Goal: Task Accomplishment & Management: Manage account settings

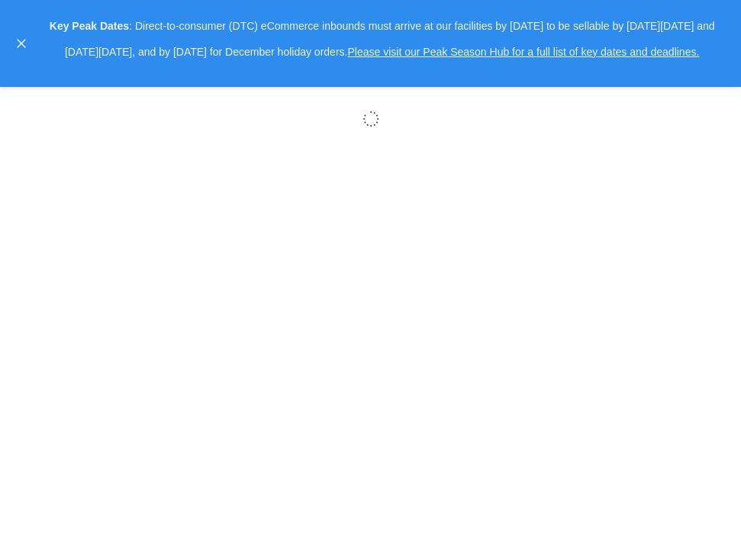
click at [616, 166] on body "× Help Center Username Get Started Inbounds Inventory Orders Billing Fast Tags …" at bounding box center [370, 276] width 741 height 552
click at [23, 37] on div at bounding box center [25, 44] width 23 height 60
click at [24, 37] on button "close," at bounding box center [21, 43] width 15 height 15
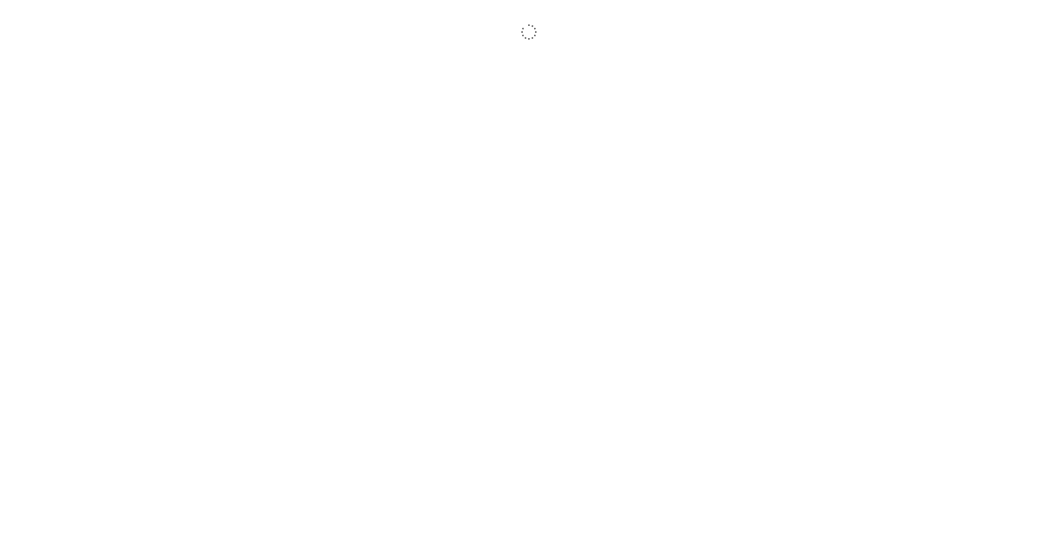
click at [740, 72] on body "× Help Center Username Get Started Inbounds Inventory Orders Billing Fast Tags …" at bounding box center [528, 293] width 1057 height 552
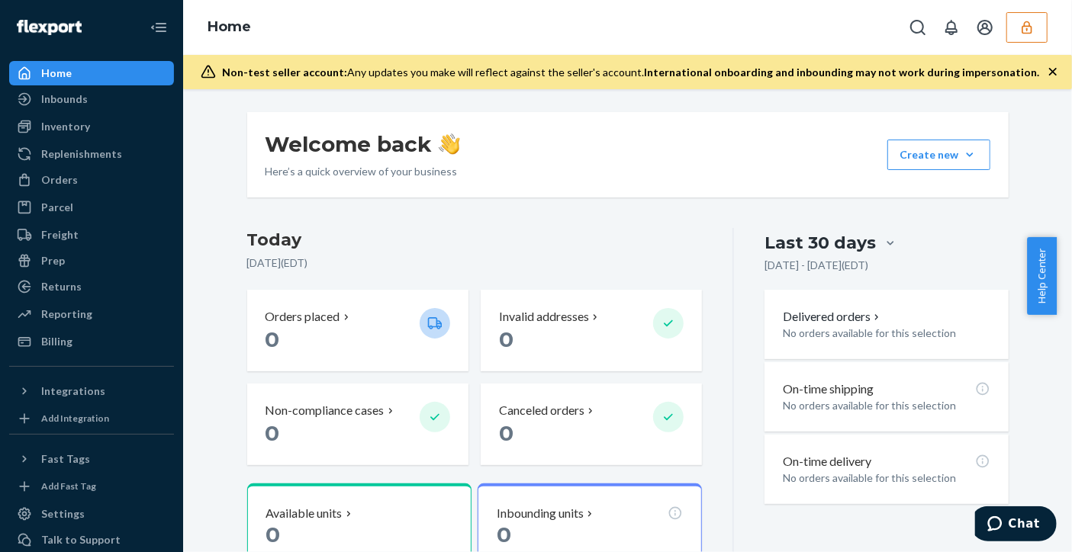
click at [1030, 24] on icon "button" at bounding box center [1027, 27] width 10 height 13
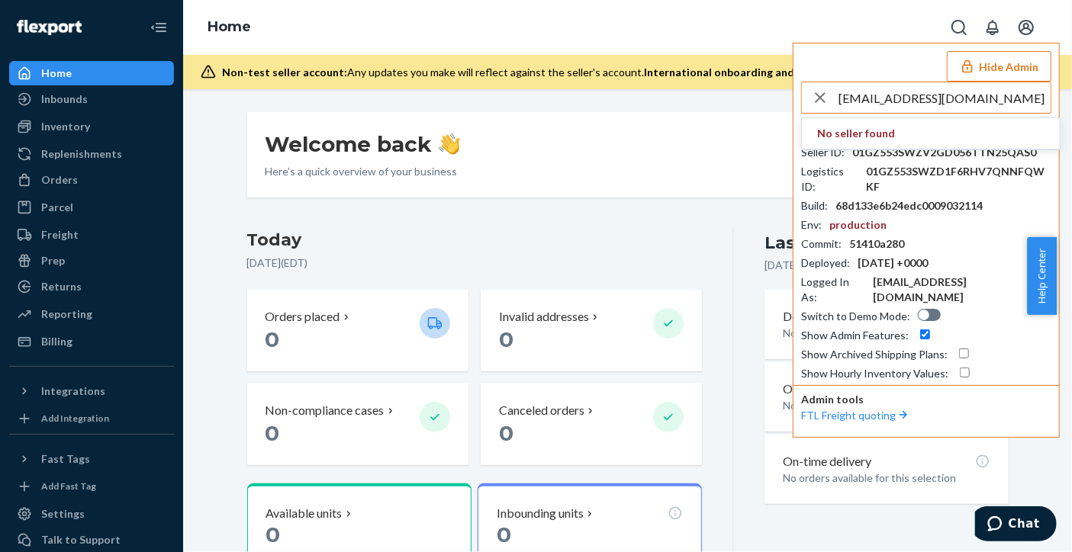
click at [964, 97] on input "guerraricardo@me.com" at bounding box center [945, 97] width 212 height 31
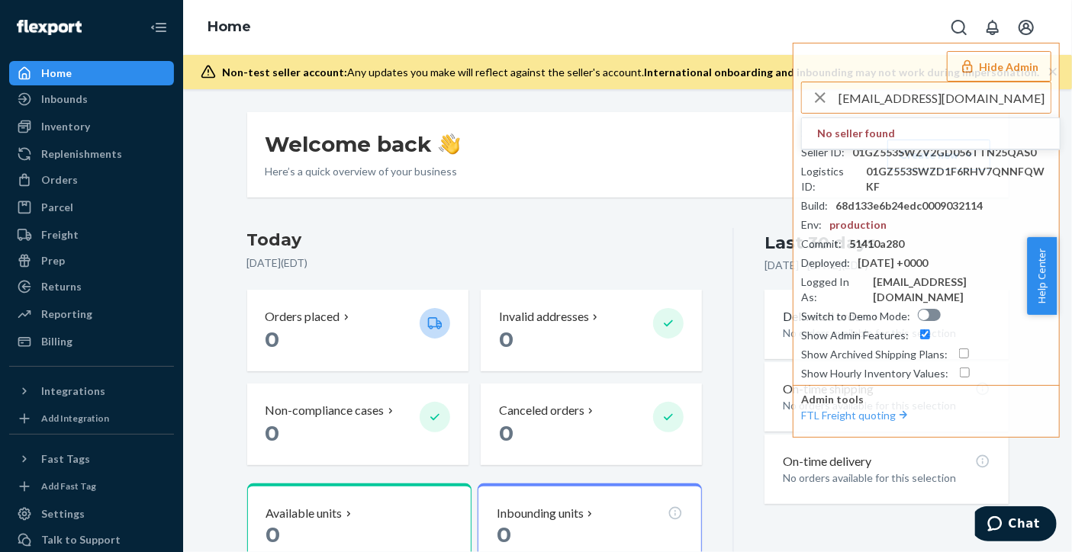
drag, startPoint x: 842, startPoint y: 98, endPoint x: 734, endPoint y: 98, distance: 107.6
click at [734, 98] on div "Home Hide Admin guerraricardo@me.com No seller found Shop Domain : dystopiandes…" at bounding box center [627, 276] width 889 height 552
type input "@me.com"
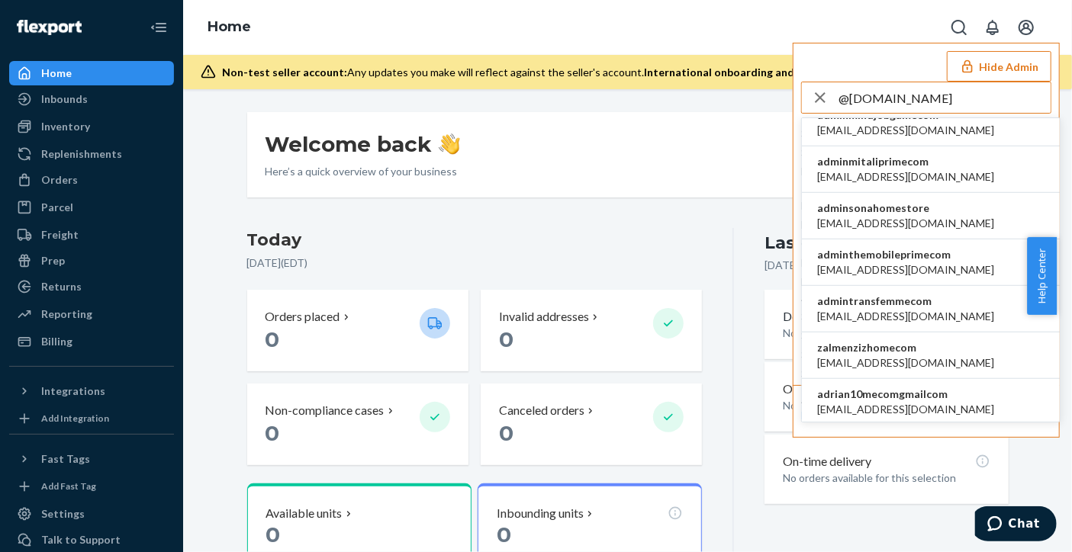
scroll to position [625, 0]
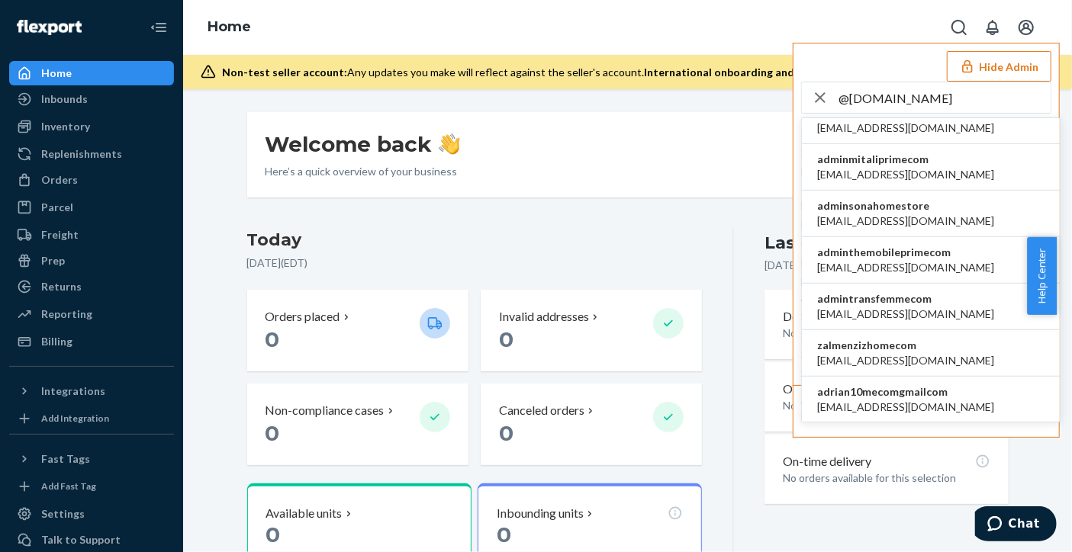
click at [974, 423] on li "adrianretzermecom adrianretzer@me.com" at bounding box center [931, 446] width 258 height 47
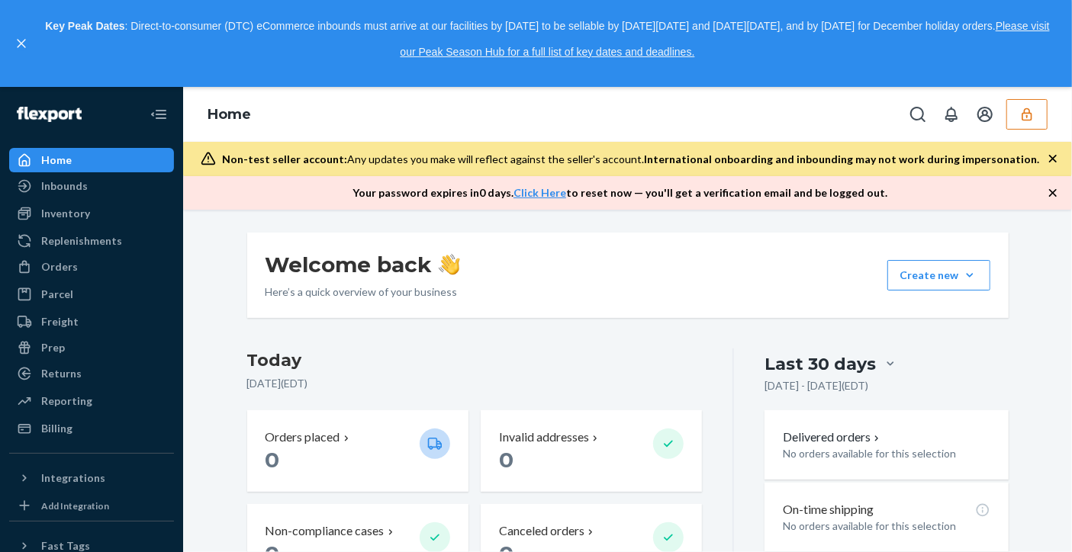
drag, startPoint x: 999, startPoint y: 227, endPoint x: 996, endPoint y: 152, distance: 74.8
click at [999, 227] on div "Welcome back Here’s a quick overview of your business Create new Create new inb…" at bounding box center [627, 381] width 889 height 343
click at [1013, 105] on button "button" at bounding box center [1026, 114] width 41 height 31
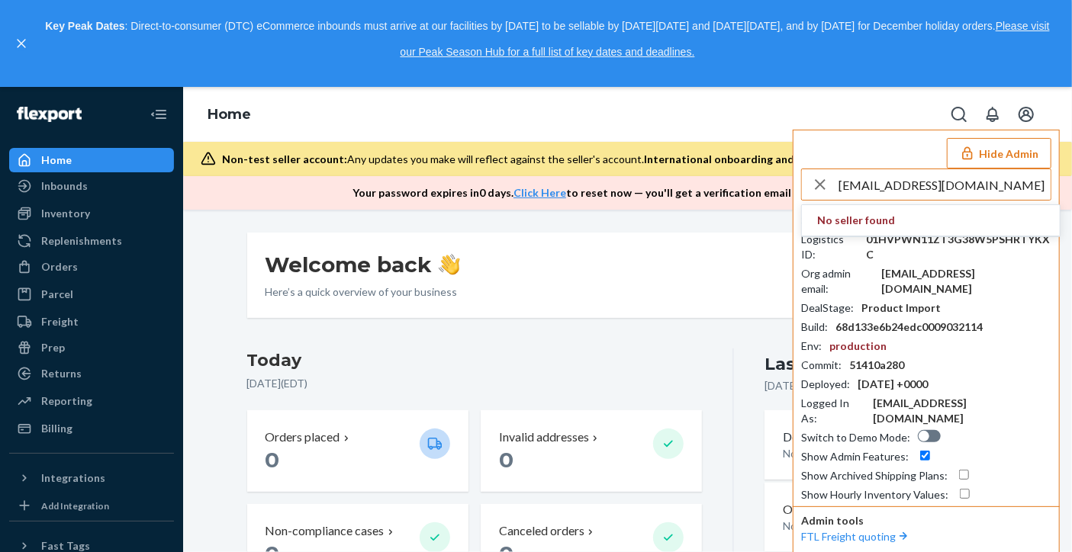
drag, startPoint x: 1012, startPoint y: 180, endPoint x: 917, endPoint y: 190, distance: 95.9
click at [917, 190] on input "andes.chile.pls@flexport.com" at bounding box center [945, 184] width 212 height 31
type input "a"
type input "A"
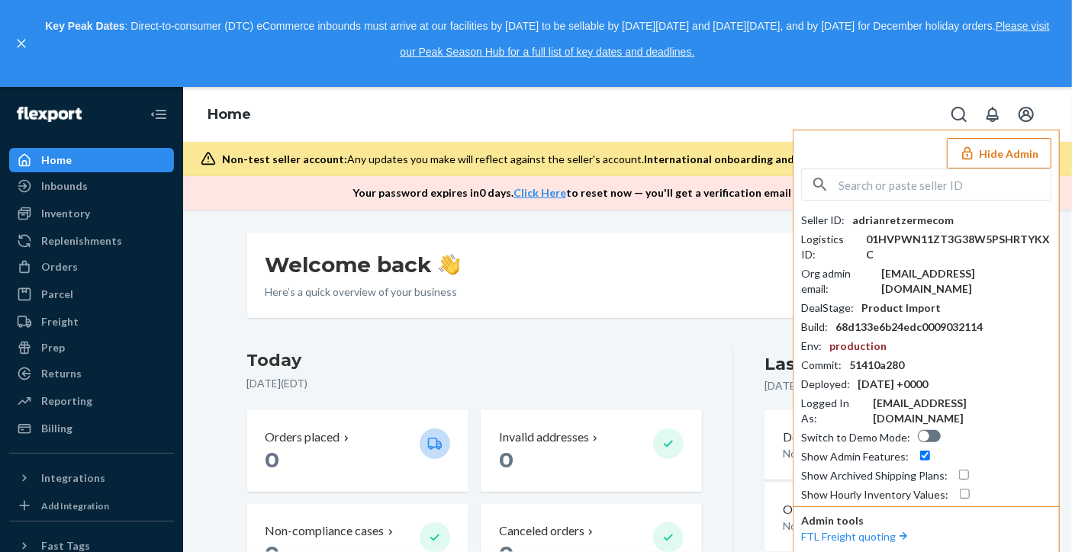
click at [903, 184] on input "text" at bounding box center [945, 184] width 212 height 31
paste input "apbusinesspartner.na@bosch.com"
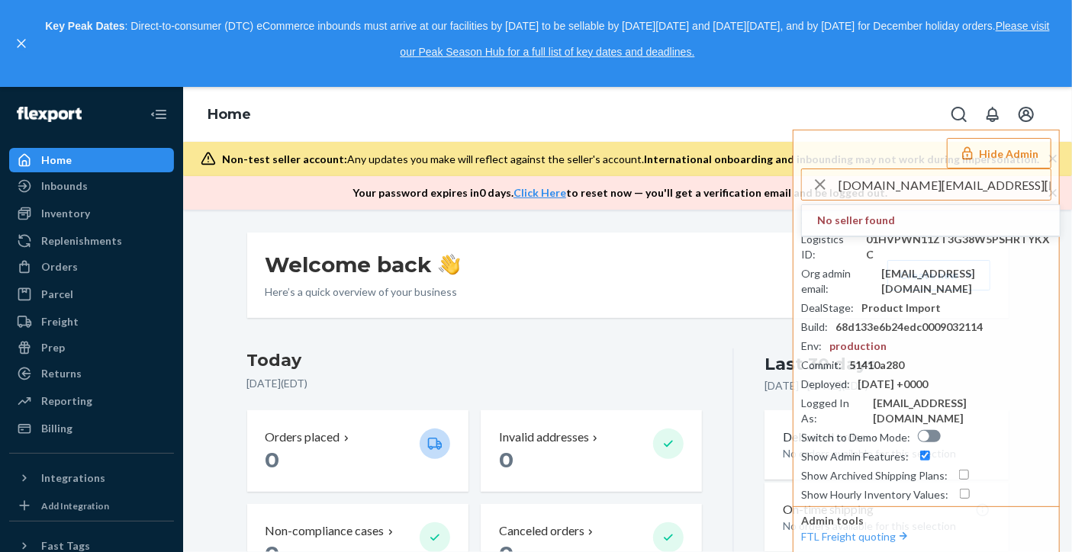
drag, startPoint x: 960, startPoint y: 186, endPoint x: 733, endPoint y: 171, distance: 227.1
click at [733, 171] on div "Home Hide Admin apbusinesspartner.na@bosch.com No seller found Seller ID : adri…" at bounding box center [627, 148] width 889 height 123
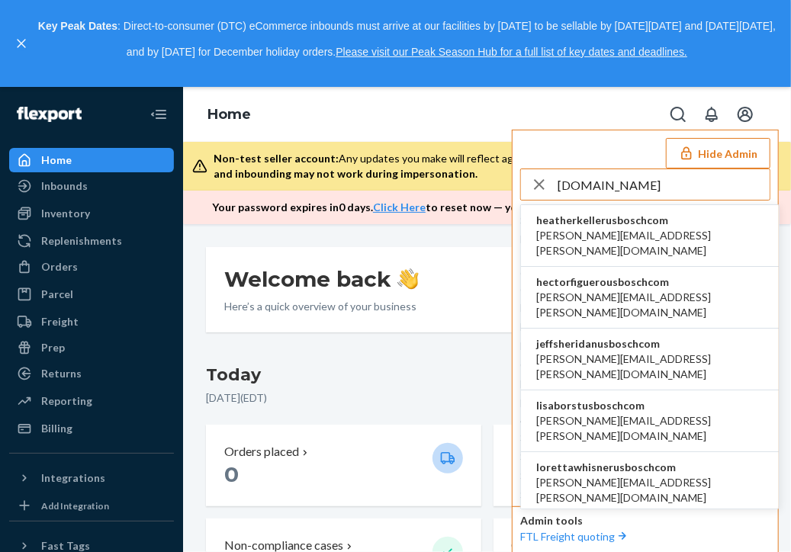
drag, startPoint x: 605, startPoint y: 178, endPoint x: 630, endPoint y: 177, distance: 25.2
click at [607, 178] on input "bosch.com" at bounding box center [664, 184] width 212 height 31
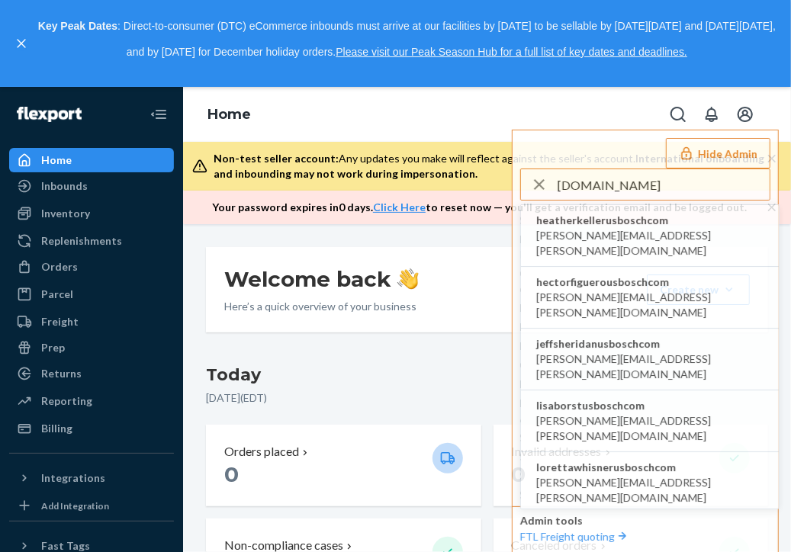
drag, startPoint x: 633, startPoint y: 177, endPoint x: 439, endPoint y: 177, distance: 193.8
click at [439, 177] on div "Home Hide Admin bosch.com heatherkellerusboschcom heather.keller@us.bosch.com h…" at bounding box center [487, 155] width 608 height 137
paste input "apsupport@"
type input "apsupport@bosch.com"
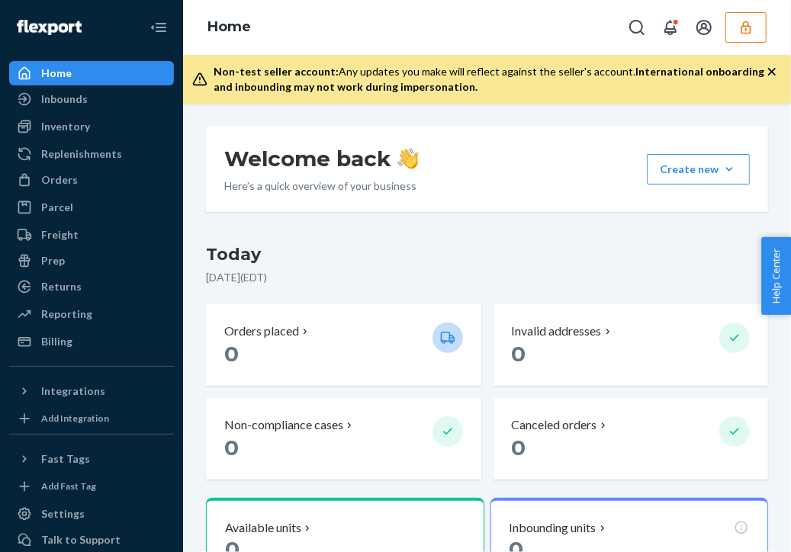
click at [760, 31] on button "button" at bounding box center [746, 27] width 41 height 31
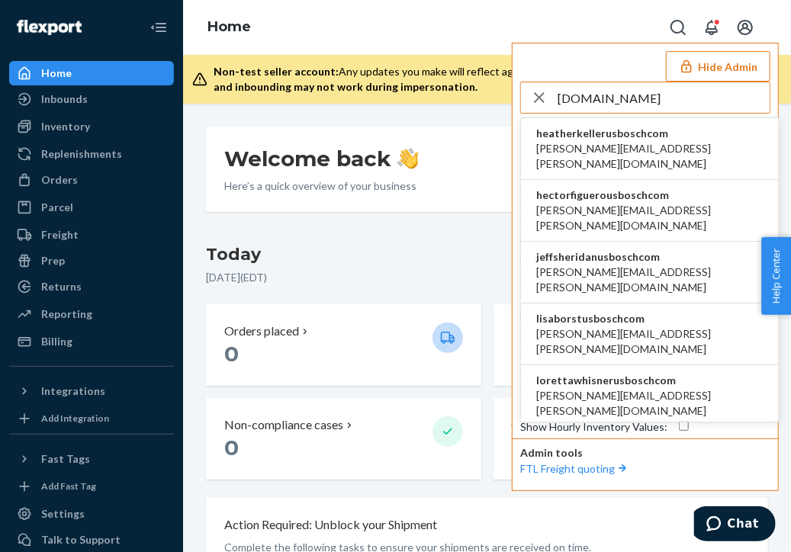
type input "BOSCH.COM"
click at [681, 140] on li "heatherkellerusboschcom heather.keller@us.bosch.com" at bounding box center [650, 149] width 258 height 62
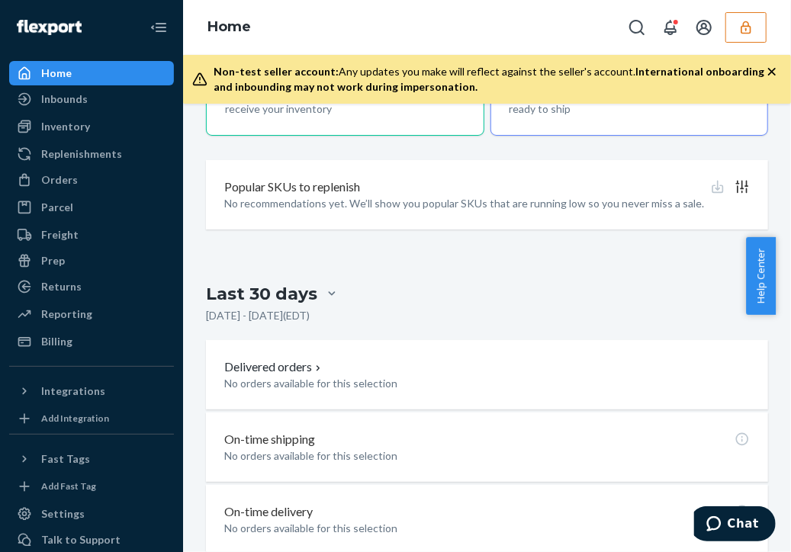
scroll to position [610, 0]
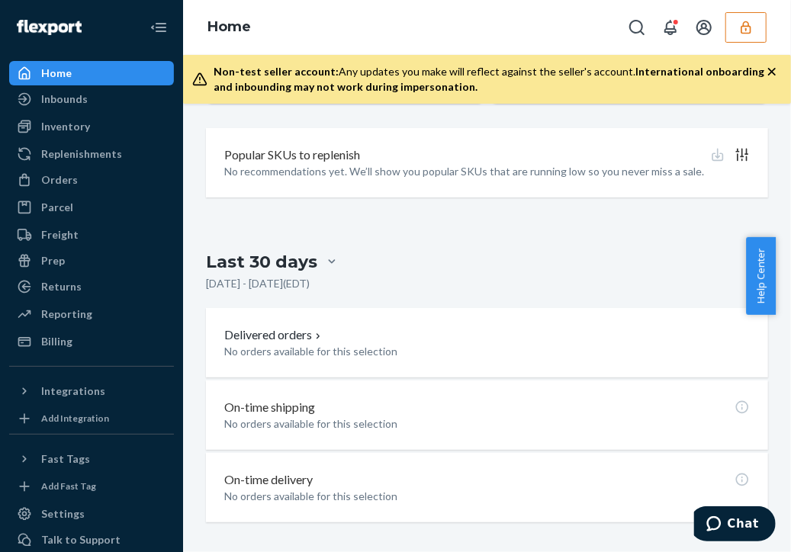
click at [736, 27] on button "button" at bounding box center [746, 27] width 41 height 31
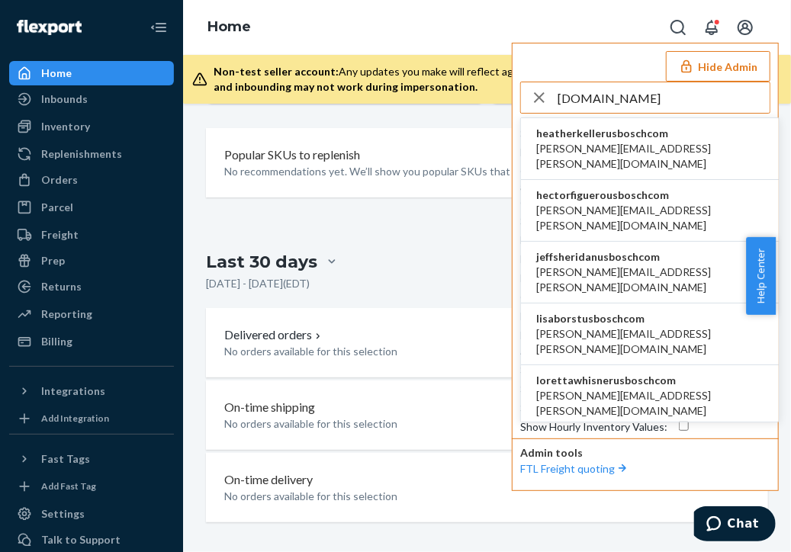
type input "[DOMAIN_NAME]"
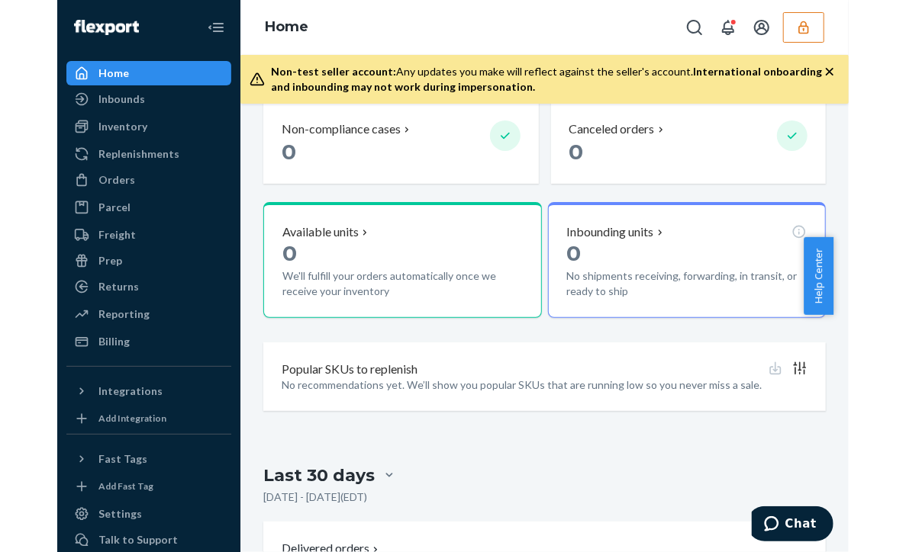
scroll to position [305, 0]
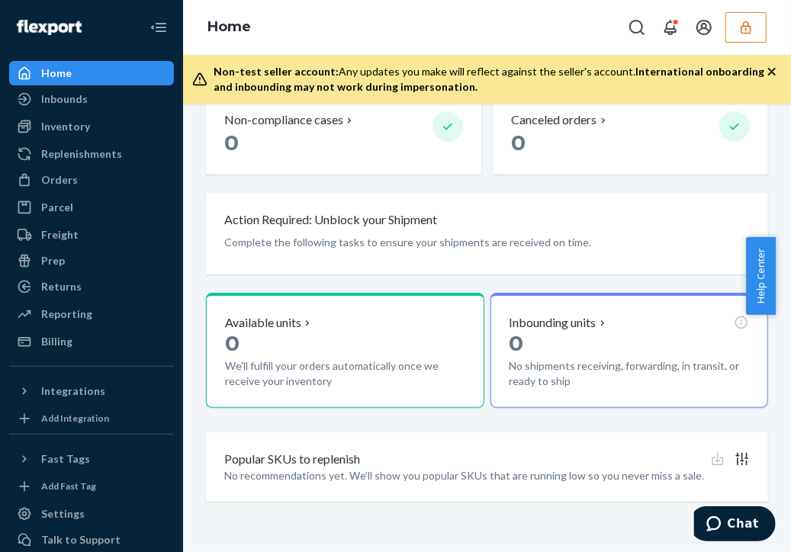
drag, startPoint x: 769, startPoint y: 172, endPoint x: 647, endPoint y: 82, distance: 151.7
click at [769, 172] on div "Welcome back Here’s a quick overview of your business Create new Create new inb…" at bounding box center [487, 328] width 608 height 449
click at [775, 33] on div "Home" at bounding box center [487, 27] width 608 height 55
click at [769, 35] on div "Home" at bounding box center [487, 27] width 608 height 55
click at [748, 31] on icon "button" at bounding box center [746, 27] width 15 height 15
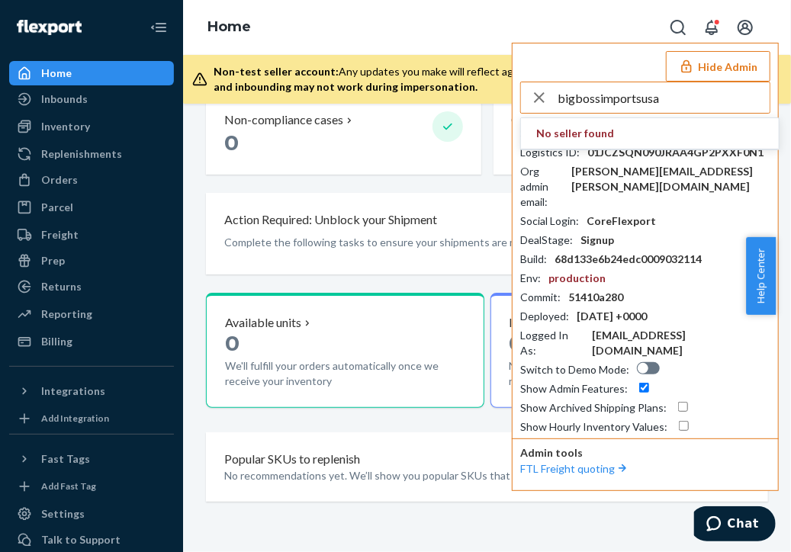
type input "bigbossimportsusa"
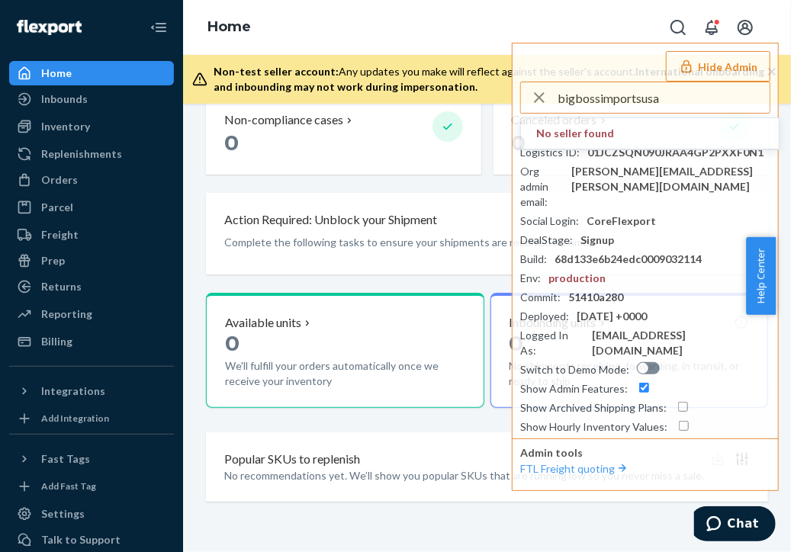
drag, startPoint x: 684, startPoint y: 98, endPoint x: 472, endPoint y: 95, distance: 212.1
click at [472, 95] on div "Home Hide Admin bigbossimportsusa No seller found Seller ID : heatherkellerusbo…" at bounding box center [487, 52] width 608 height 104
click at [617, 510] on div "[DATE] [DATE] ( EDT ) Orders placed 0 Invalid addresses 0 Non-compliance cases …" at bounding box center [487, 228] width 562 height 583
